Goal: Task Accomplishment & Management: Manage account settings

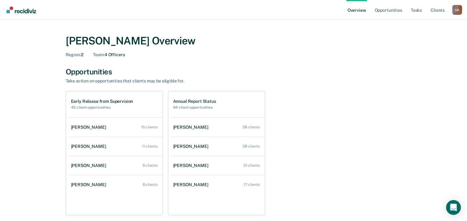
click at [390, 119] on div "Early Release from Supervision 43 client opportunities [PERSON_NAME] 15 clients…" at bounding box center [234, 153] width 336 height 124
click at [316, 102] on div "Early Release from Supervision 43 client opportunities [PERSON_NAME] 15 clients…" at bounding box center [234, 153] width 336 height 124
click at [435, 13] on link "Client s" at bounding box center [438, 10] width 17 height 20
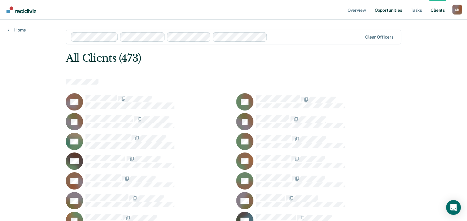
click at [399, 11] on link "Opportunities" at bounding box center [388, 10] width 30 height 20
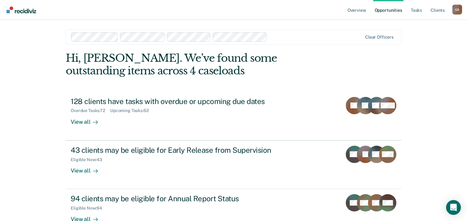
click at [414, 71] on div "Overview Opportunities Tasks Client s [PERSON_NAME] G B Profile How it works Lo…" at bounding box center [233, 131] width 467 height 263
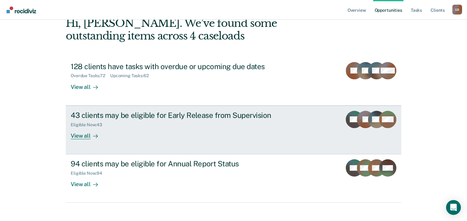
scroll to position [41, 0]
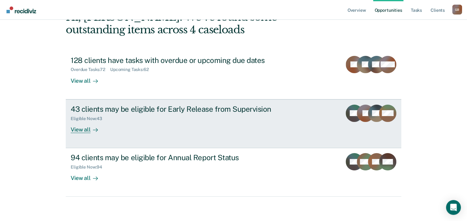
click at [210, 114] on div "Eligible Now : 43" at bounding box center [179, 118] width 217 height 8
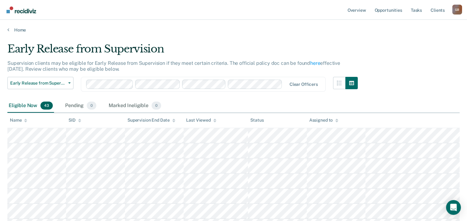
click at [18, 124] on th "Name" at bounding box center [36, 120] width 59 height 15
click at [19, 118] on div "Name" at bounding box center [18, 120] width 17 height 5
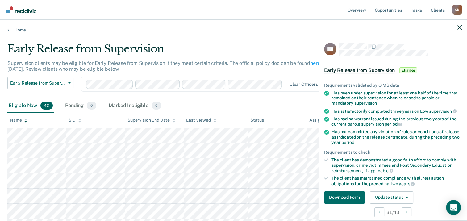
click at [270, 101] on div "Eligible Now 43 Pending 0 Marked Ineligible 0" at bounding box center [233, 106] width 453 height 14
click at [348, 194] on button "Download Form" at bounding box center [344, 198] width 41 height 12
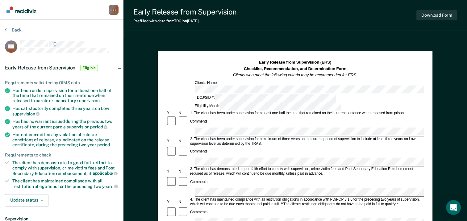
click at [62, 94] on div "Has been under supervision for at least one half of the time that remained on t…" at bounding box center [65, 95] width 106 height 15
click at [224, 137] on div "2. The client has been under supervision for a minimum of three years on the cu…" at bounding box center [306, 141] width 235 height 9
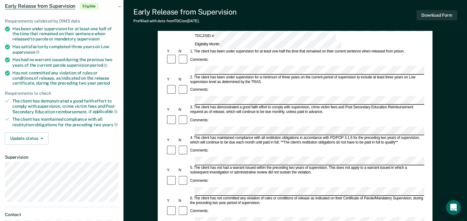
scroll to position [31, 0]
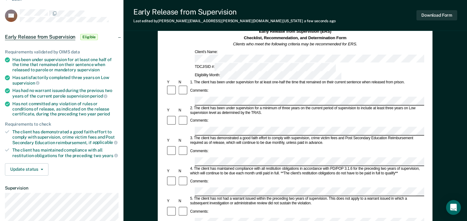
click at [352, 136] on div "3. The client has demonstrated a good faith effort to comply with supervision, …" at bounding box center [306, 140] width 235 height 9
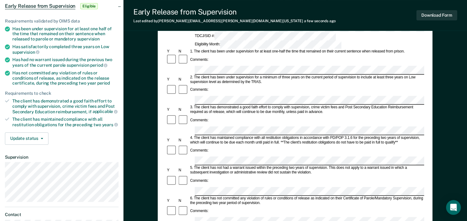
scroll to position [0, 0]
drag, startPoint x: 413, startPoint y: 147, endPoint x: 260, endPoint y: 154, distance: 153.1
click at [260, 196] on div "6. The client has not committed any violation of rules or conditions of release…" at bounding box center [306, 200] width 235 height 9
copy div "during the preceding two year period of supervision."
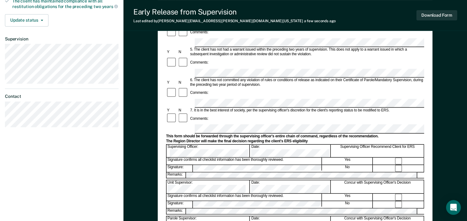
scroll to position [185, 0]
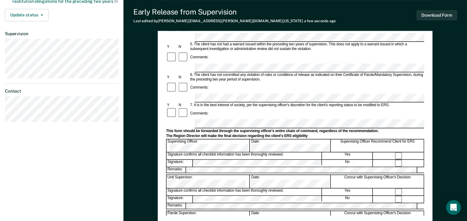
click at [257, 215] on div "Early Release from Supervision (ERS) Checklist, Recommendation, and Determinati…" at bounding box center [295, 45] width 258 height 342
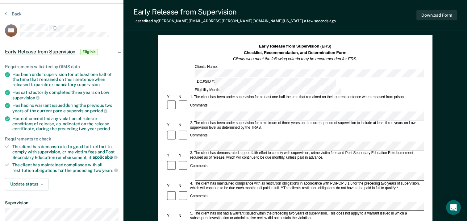
scroll to position [0, 0]
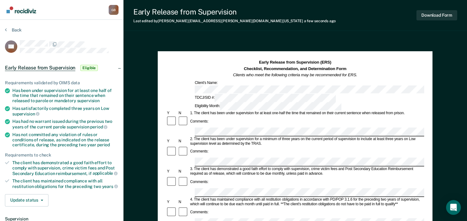
click at [289, 12] on div "Early Release from Supervision Last edited by [PERSON_NAME][EMAIL_ADDRESS][PERS…" at bounding box center [296, 15] width 344 height 31
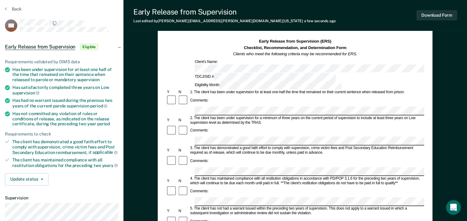
scroll to position [31, 0]
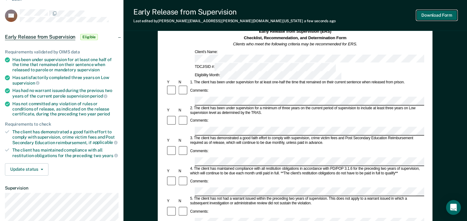
click at [426, 15] on button "Download Form" at bounding box center [437, 15] width 41 height 10
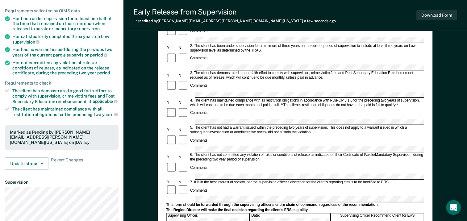
scroll to position [124, 0]
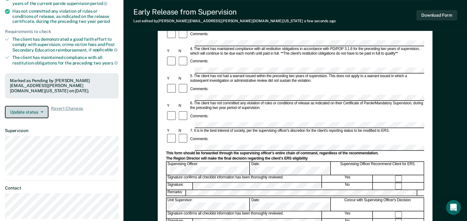
click at [38, 112] on span "button" at bounding box center [40, 112] width 5 height 1
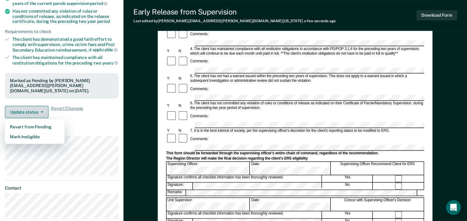
click at [38, 112] on span "button" at bounding box center [40, 112] width 5 height 1
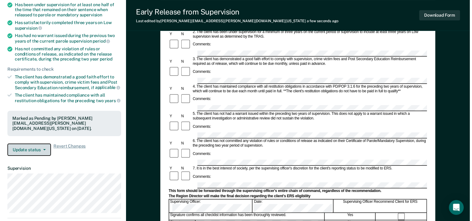
scroll to position [0, 0]
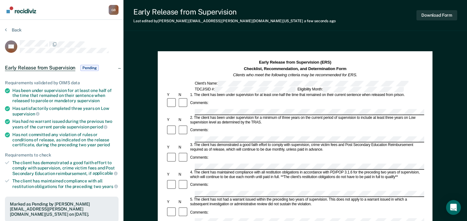
click at [120, 65] on div "Early Release from Supervision Pending" at bounding box center [62, 68] width 124 height 20
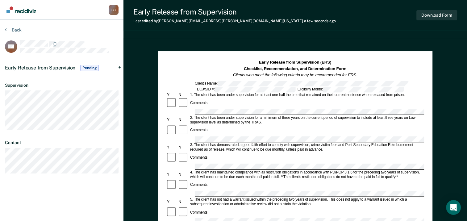
click at [118, 65] on div "Early Release from Supervision Pending" at bounding box center [62, 68] width 124 height 20
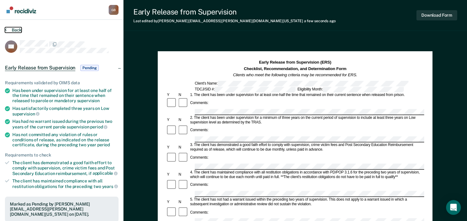
click at [14, 32] on button "Back" at bounding box center [13, 30] width 17 height 6
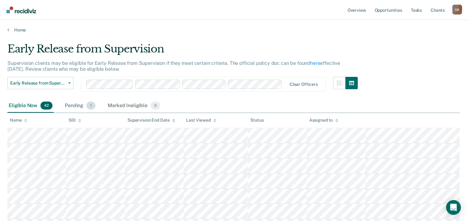
click at [72, 104] on div "Pending 1" at bounding box center [80, 106] width 33 height 14
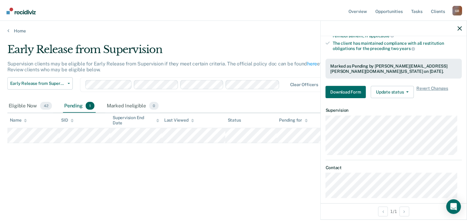
scroll to position [141, 0]
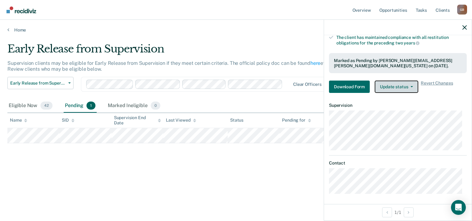
click at [411, 86] on icon "button" at bounding box center [412, 86] width 2 height 1
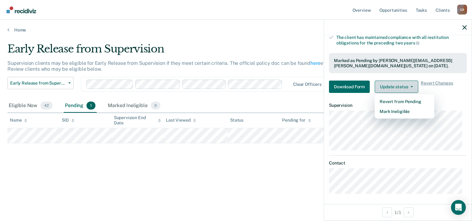
click at [411, 86] on icon "button" at bounding box center [412, 86] width 2 height 1
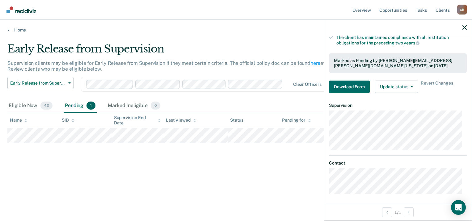
click at [398, 162] on dt "Contact" at bounding box center [398, 163] width 138 height 5
click at [284, 195] on main "Early Release from Supervision Supervision clients may be eligible for Early Re…" at bounding box center [236, 126] width 472 height 187
click at [46, 159] on div "Early Release from Supervision Supervision clients may be eligible for Early Re…" at bounding box center [235, 109] width 457 height 132
click at [22, 105] on div "Eligible Now 42" at bounding box center [30, 106] width 46 height 14
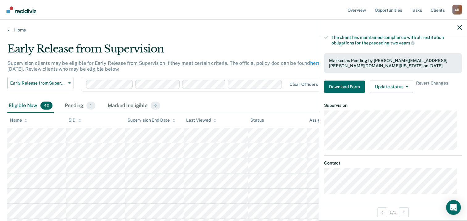
click at [222, 101] on div "Eligible Now 42 Pending 1 Marked Ineligible 0" at bounding box center [233, 106] width 453 height 14
click at [26, 123] on th "Name" at bounding box center [36, 120] width 59 height 15
click at [19, 122] on div "Name" at bounding box center [18, 120] width 17 height 5
click at [459, 25] on button "button" at bounding box center [460, 27] width 4 height 5
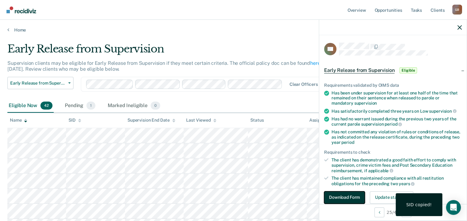
click at [344, 196] on button "Download Form" at bounding box center [344, 198] width 41 height 12
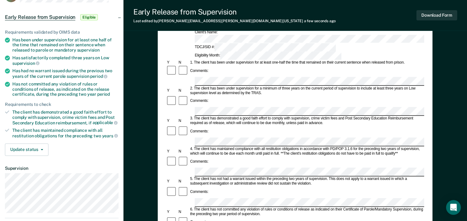
scroll to position [62, 0]
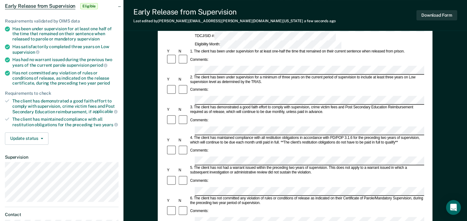
click at [333, 175] on div "Comments:" at bounding box center [295, 181] width 258 height 12
click at [258, 145] on form "Early Release from Supervision (ERS) Checklist, Recommendation, and Determinati…" at bounding box center [295, 222] width 258 height 448
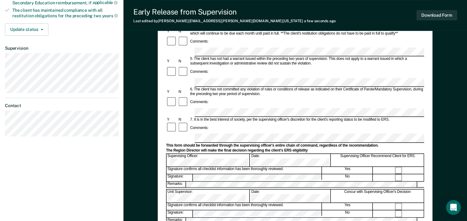
scroll to position [185, 0]
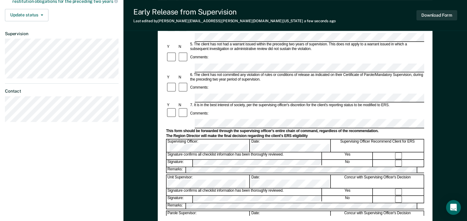
click at [289, 209] on div "Early Release from Supervision (ERS) Checklist, Recommendation, and Determinati…" at bounding box center [295, 45] width 258 height 342
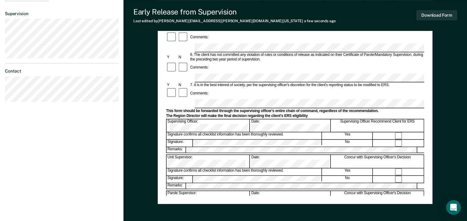
scroll to position [216, 0]
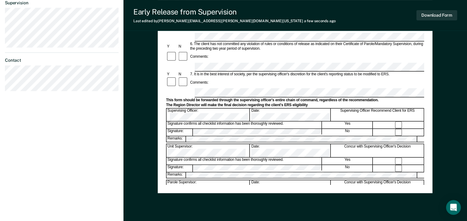
click at [360, 192] on div "Early Release from Supervision (ERS) Checklist, Recommendation, and Determinati…" at bounding box center [295, 14] width 275 height 358
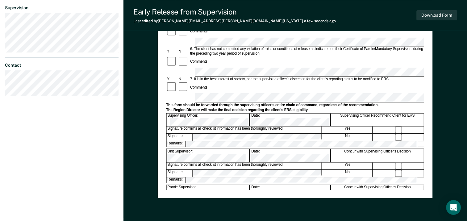
scroll to position [175, 0]
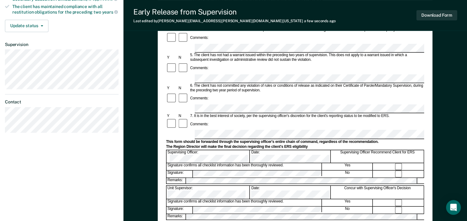
click at [430, 138] on div "Early Release from Supervision (ERS) Checklist, Recommendation, and Determinati…" at bounding box center [295, 56] width 275 height 358
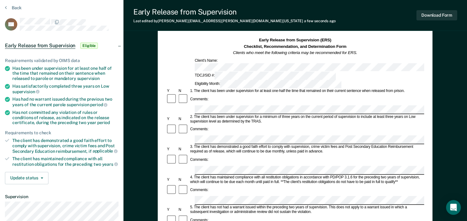
scroll to position [20, 0]
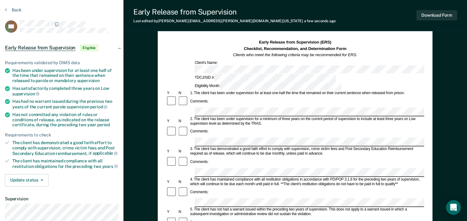
click at [429, 67] on div "Early Release from Supervision (ERS) Checklist, Recommendation, and Determinati…" at bounding box center [295, 210] width 275 height 358
click at [437, 17] on button "Download Form" at bounding box center [437, 15] width 41 height 10
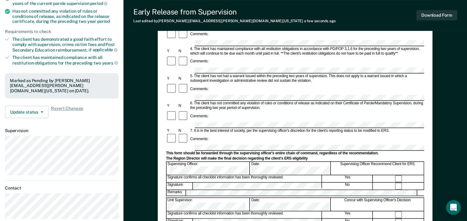
scroll to position [0, 0]
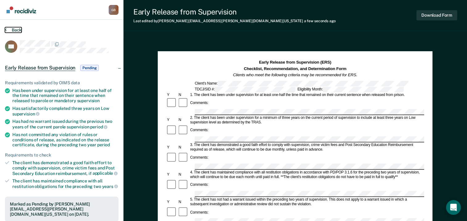
click at [17, 31] on button "Back" at bounding box center [13, 30] width 17 height 6
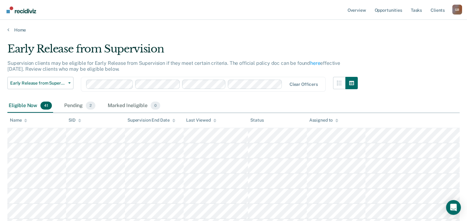
click at [24, 105] on div "Eligible Now 41" at bounding box center [30, 106] width 46 height 14
click at [25, 121] on icon at bounding box center [25, 121] width 3 height 4
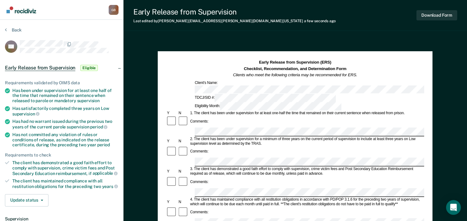
click at [318, 146] on div "Comments:" at bounding box center [295, 152] width 258 height 12
click at [253, 197] on div "4. The client has maintained compliance with all restitution obligations in acc…" at bounding box center [306, 201] width 235 height 9
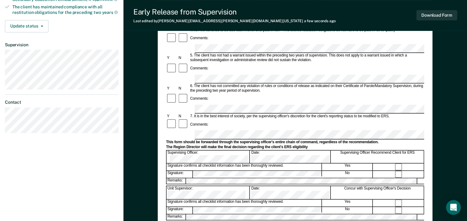
scroll to position [185, 0]
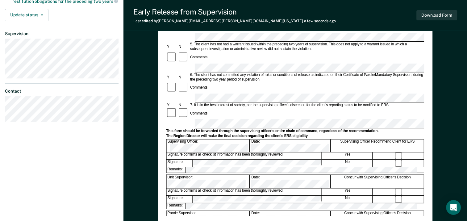
click at [231, 215] on div "Early Release from Supervision (ERS) Checklist, Recommendation, and Determinati…" at bounding box center [295, 45] width 258 height 342
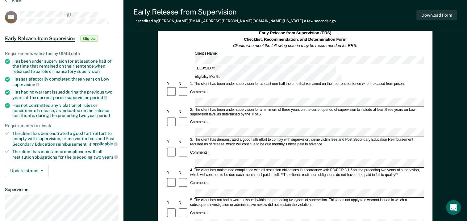
scroll to position [0, 0]
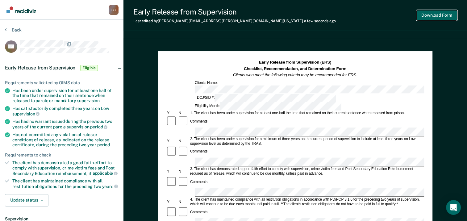
click at [428, 16] on button "Download Form" at bounding box center [437, 15] width 41 height 10
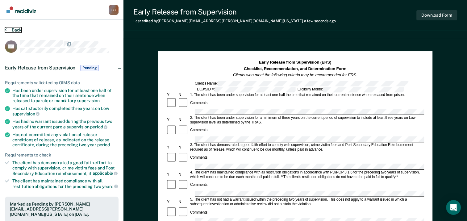
click at [14, 28] on button "Back" at bounding box center [13, 30] width 17 height 6
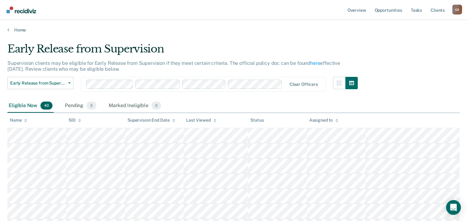
click at [25, 119] on icon at bounding box center [25, 121] width 3 height 4
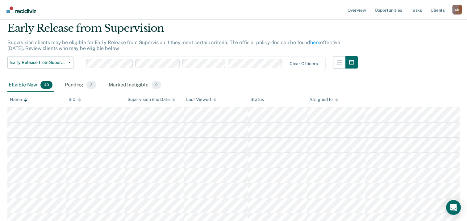
scroll to position [31, 0]
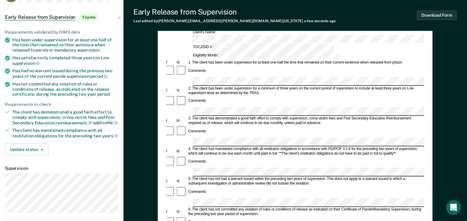
scroll to position [62, 0]
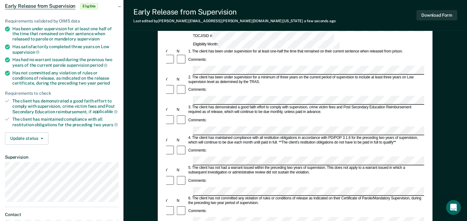
click at [235, 146] on form "Early Release from Supervision (ERS) Checklist, Recommendation, and Determinati…" at bounding box center [293, 222] width 258 height 448
click at [164, 141] on div "Early Release from Supervision (ERS) Checklist, Recommendation, and Determinati…" at bounding box center [295, 168] width 275 height 358
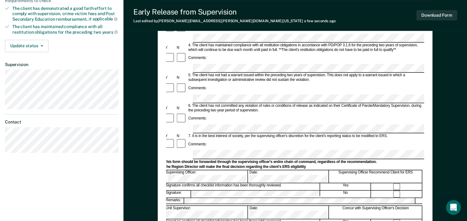
scroll to position [185, 0]
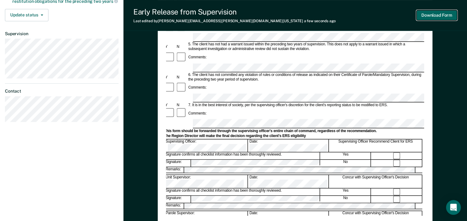
click at [439, 17] on button "Download Form" at bounding box center [437, 15] width 41 height 10
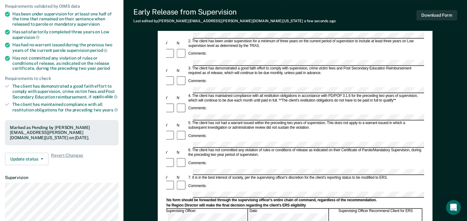
scroll to position [0, 0]
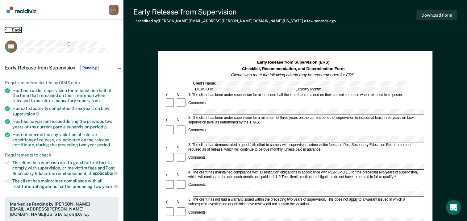
click at [19, 27] on button "Back" at bounding box center [13, 30] width 17 height 6
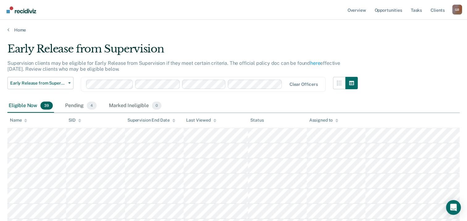
click at [22, 119] on div "Name" at bounding box center [18, 120] width 17 height 5
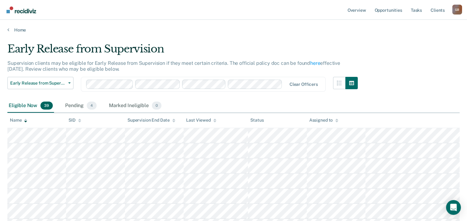
click at [23, 121] on div "Name" at bounding box center [18, 120] width 17 height 5
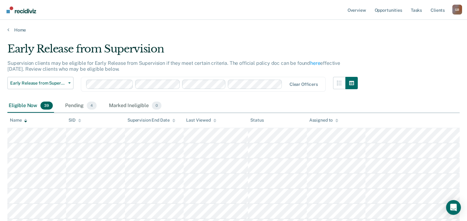
click at [23, 121] on div "Name" at bounding box center [18, 120] width 17 height 5
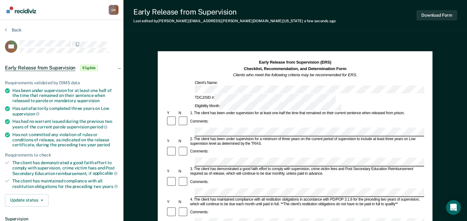
scroll to position [31, 0]
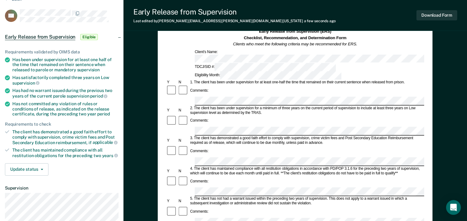
click at [301, 115] on div "Comments:" at bounding box center [295, 121] width 258 height 12
click at [152, 40] on div "Early Release from Supervision (ERS) Checklist, Recommendation, and Determinati…" at bounding box center [296, 216] width 344 height 419
click at [289, 14] on div "Early Release from Supervision Last edited by [PERSON_NAME][EMAIL_ADDRESS][PERS…" at bounding box center [296, 15] width 344 height 31
click at [222, 176] on div "Comments:" at bounding box center [295, 182] width 258 height 12
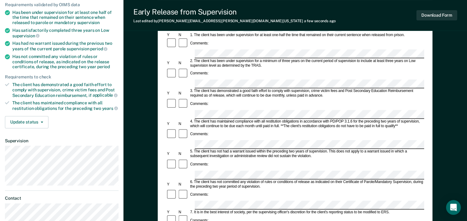
scroll to position [93, 0]
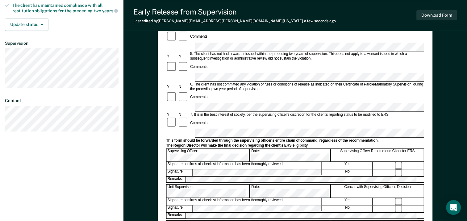
scroll to position [185, 0]
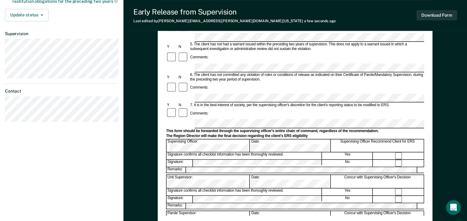
click at [233, 211] on div "Early Release from Supervision (ERS) Checklist, Recommendation, and Determinati…" at bounding box center [295, 45] width 258 height 342
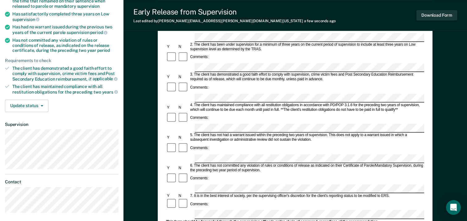
scroll to position [93, 0]
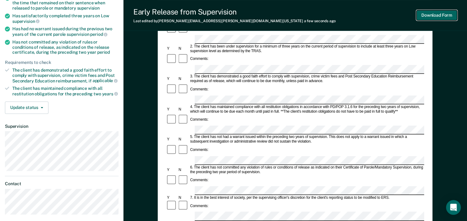
click at [439, 12] on button "Download Form" at bounding box center [437, 15] width 41 height 10
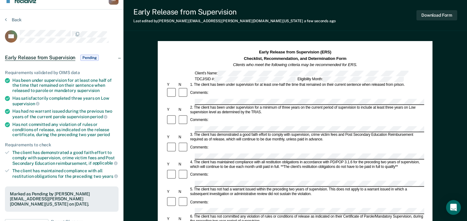
scroll to position [0, 0]
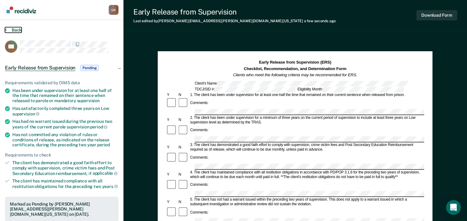
click at [11, 29] on button "Back" at bounding box center [13, 30] width 17 height 6
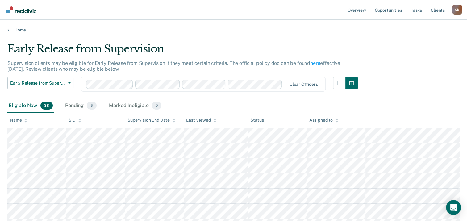
click at [22, 119] on div "Name" at bounding box center [18, 120] width 17 height 5
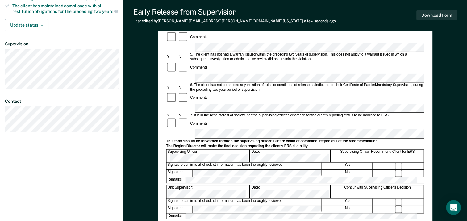
scroll to position [185, 0]
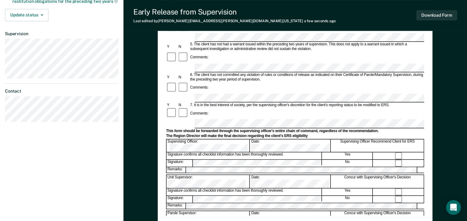
click at [256, 209] on div "Early Release from Supervision (ERS) Checklist, Recommendation, and Determinati…" at bounding box center [295, 45] width 258 height 342
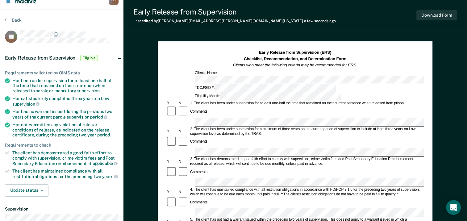
scroll to position [0, 0]
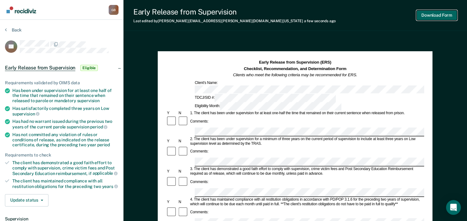
click at [437, 17] on button "Download Form" at bounding box center [437, 15] width 41 height 10
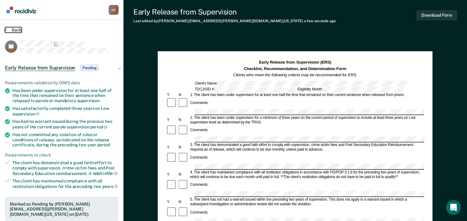
click at [15, 28] on button "Back" at bounding box center [13, 30] width 17 height 6
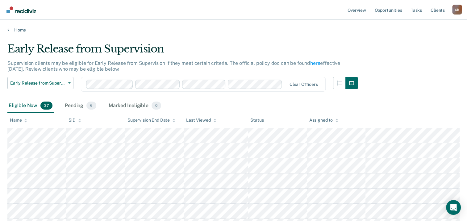
click at [16, 103] on div "Eligible Now 37" at bounding box center [30, 106] width 46 height 14
click at [17, 122] on div "Name" at bounding box center [18, 120] width 17 height 5
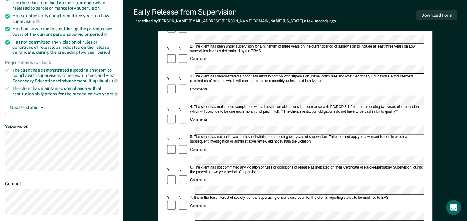
scroll to position [31, 0]
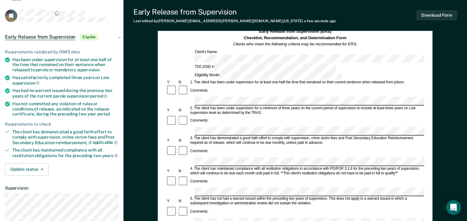
click at [263, 115] on div "Comments:" at bounding box center [295, 121] width 258 height 12
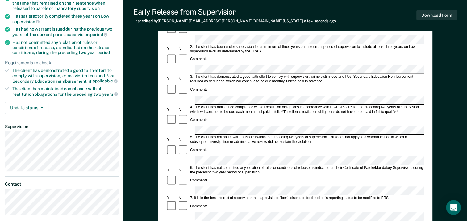
scroll to position [93, 0]
click at [234, 114] on div "Comments:" at bounding box center [295, 120] width 258 height 12
click at [305, 200] on div "Comments:" at bounding box center [295, 206] width 258 height 12
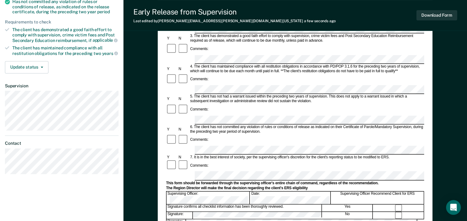
scroll to position [164, 0]
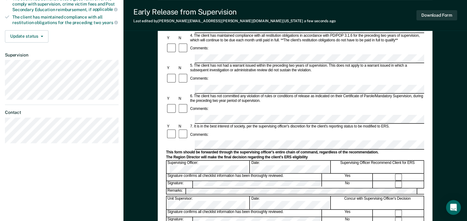
drag, startPoint x: 206, startPoint y: 145, endPoint x: 211, endPoint y: 152, distance: 9.3
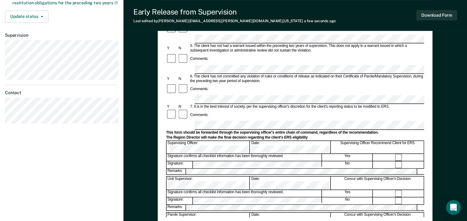
scroll to position [185, 0]
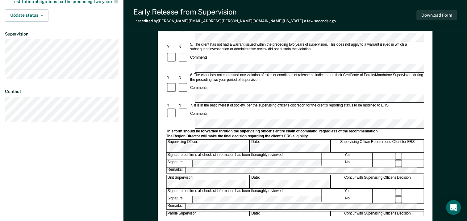
click at [250, 207] on div "Early Release from Supervision (ERS) Checklist, Recommendation, and Determinati…" at bounding box center [295, 46] width 258 height 342
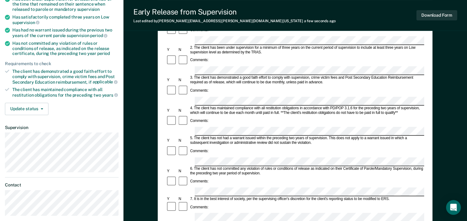
scroll to position [0, 0]
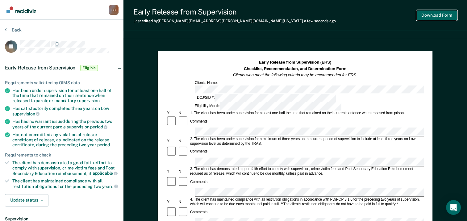
click at [441, 14] on button "Download Form" at bounding box center [437, 15] width 41 height 10
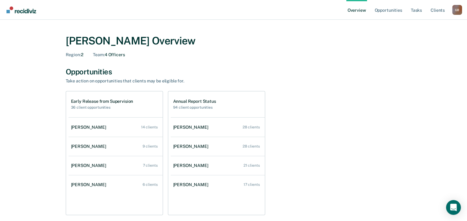
click at [24, 12] on img "Go to Recidiviz Home" at bounding box center [21, 9] width 30 height 7
click at [391, 13] on link "Opportunities" at bounding box center [388, 10] width 30 height 20
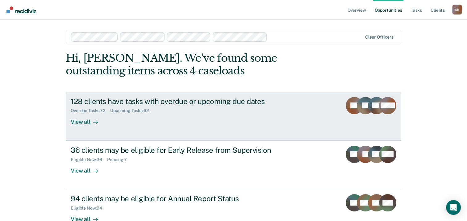
click at [282, 101] on div "128 clients have tasks with overdue or upcoming due dates" at bounding box center [179, 101] width 217 height 9
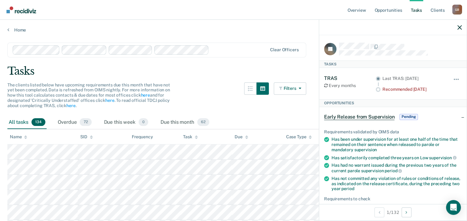
click at [268, 114] on div at bounding box center [256, 98] width 25 height 33
click at [276, 111] on div "Filters Contact Type Collateral Contact 0 ONLY Home Contact, Sch. 1 ONLY Home C…" at bounding box center [275, 98] width 62 height 33
click at [217, 99] on div "The clients listed below have upcoming requirements due this month that have no…" at bounding box center [156, 98] width 299 height 33
click at [461, 30] on icon "button" at bounding box center [460, 27] width 4 height 4
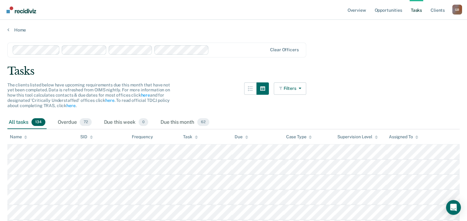
click at [214, 89] on div "The clients listed below have upcoming requirements due this month that have no…" at bounding box center [156, 98] width 299 height 33
click at [70, 119] on div "Overdue 72" at bounding box center [75, 123] width 36 height 14
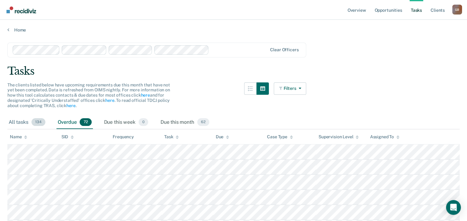
click at [21, 122] on div "All tasks 134" at bounding box center [26, 123] width 39 height 14
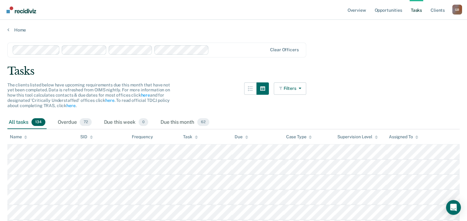
click at [347, 68] on div "Tasks" at bounding box center [233, 71] width 453 height 13
click at [372, 70] on div "Tasks" at bounding box center [233, 71] width 453 height 13
